Goal: Task Accomplishment & Management: Manage account settings

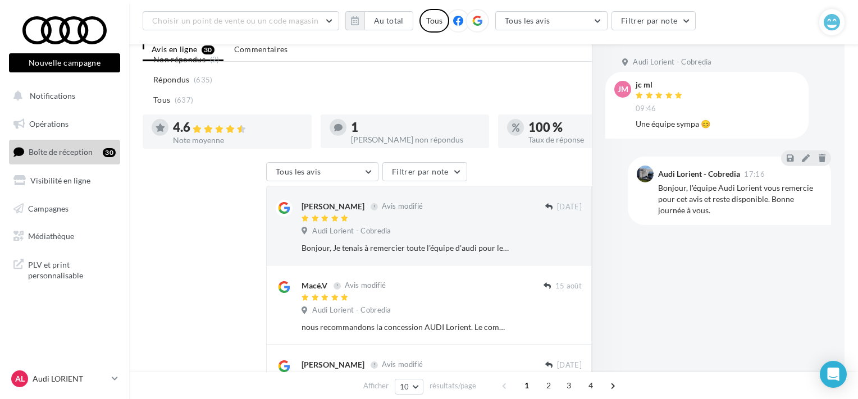
click at [82, 381] on p "Audi LORIENT" at bounding box center [70, 378] width 75 height 11
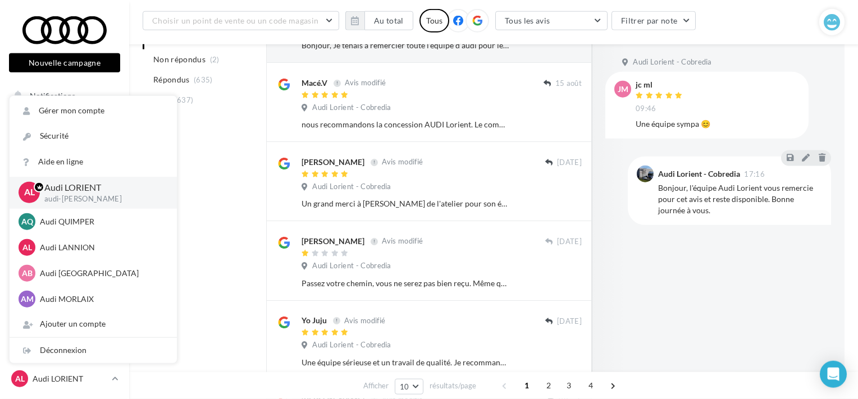
click at [74, 357] on div "Déconnexion" at bounding box center [93, 350] width 167 height 25
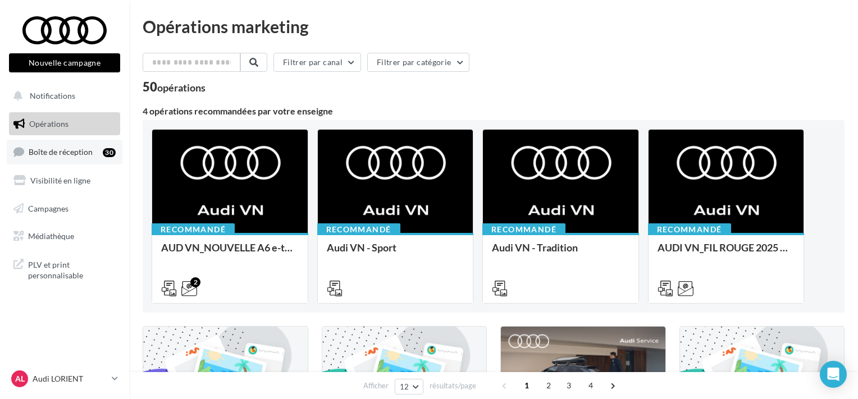
click at [98, 154] on link "Boîte de réception 30" at bounding box center [65, 152] width 116 height 24
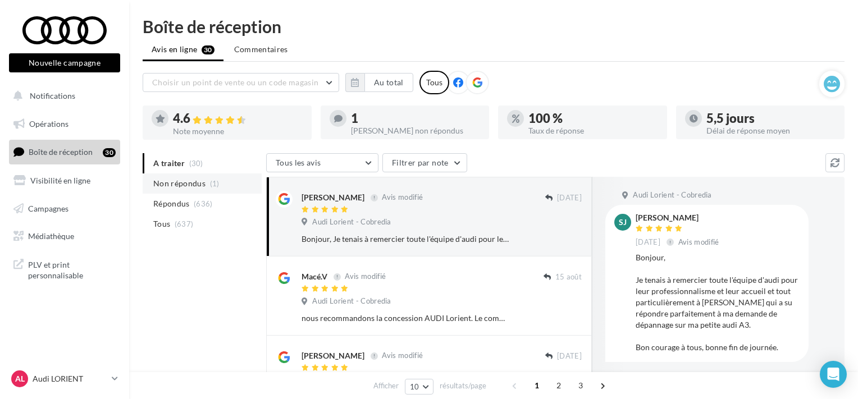
click at [186, 187] on span "Non répondus" at bounding box center [179, 183] width 52 height 11
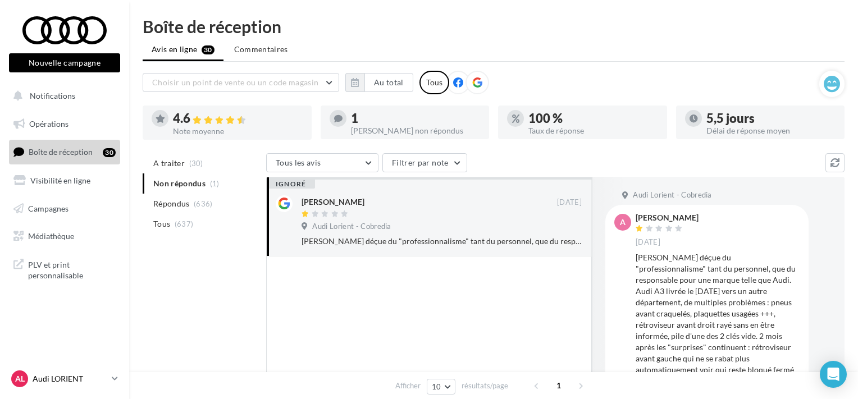
click at [59, 381] on p "Audi LORIENT" at bounding box center [70, 378] width 75 height 11
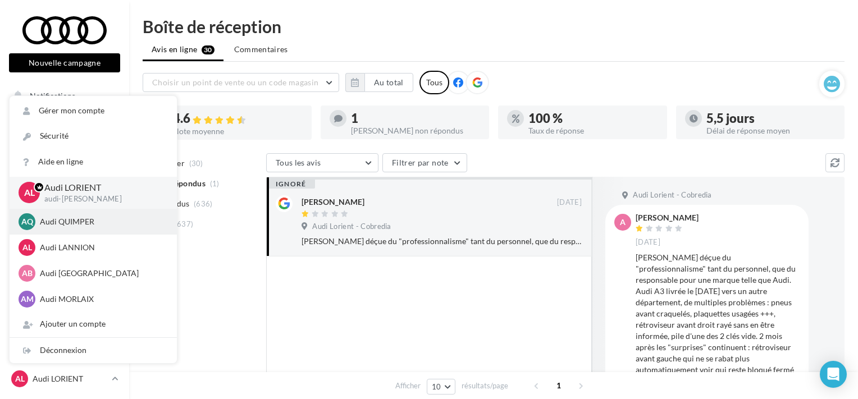
click at [89, 223] on p "Audi QUIMPER" at bounding box center [101, 221] width 123 height 11
